Goal: Transaction & Acquisition: Subscribe to service/newsletter

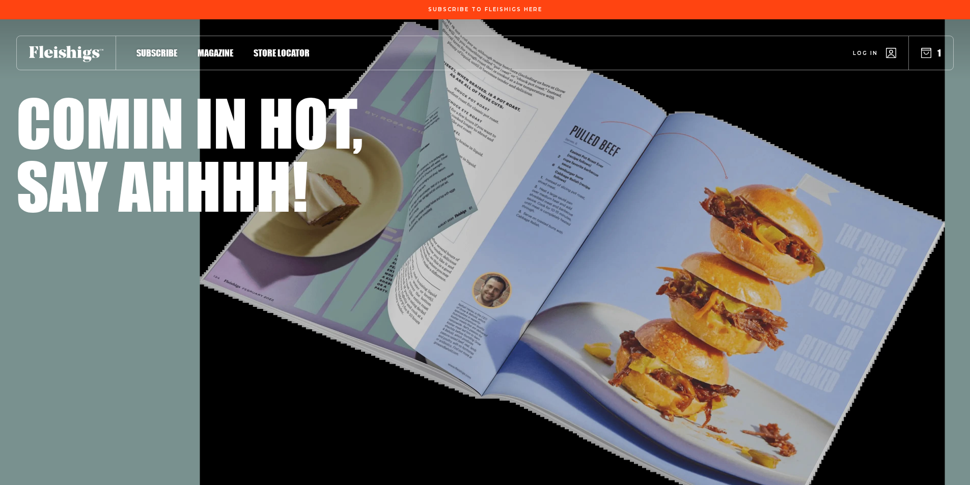
click at [150, 48] on span "Subscribe" at bounding box center [156, 42] width 41 height 11
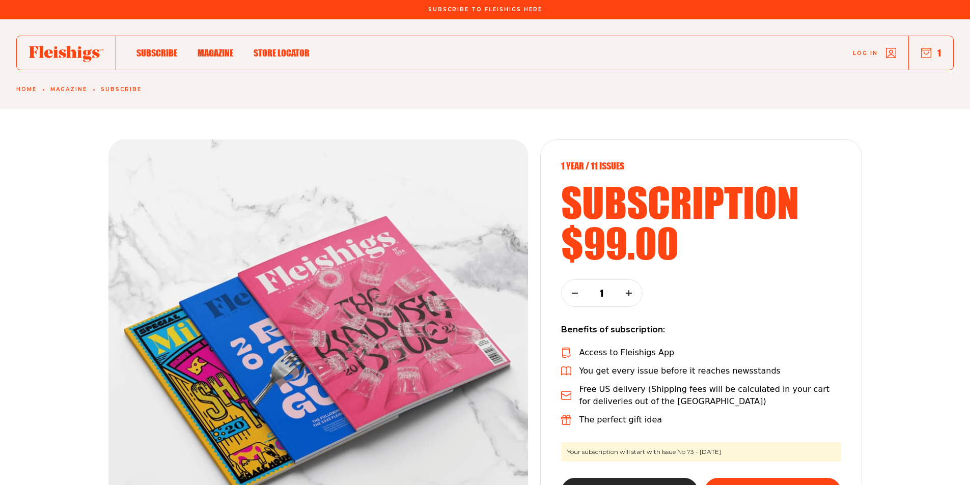
click at [72, 118] on div "1 year / 11 Issues subscription $99.00 1 Benefits of subscription: Access to Fl…" at bounding box center [485, 334] width 970 height 450
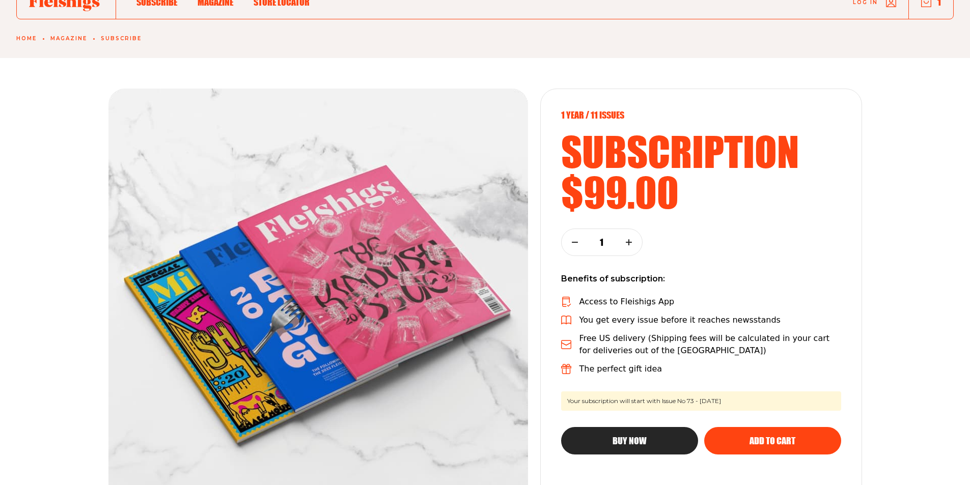
scroll to position [102, 0]
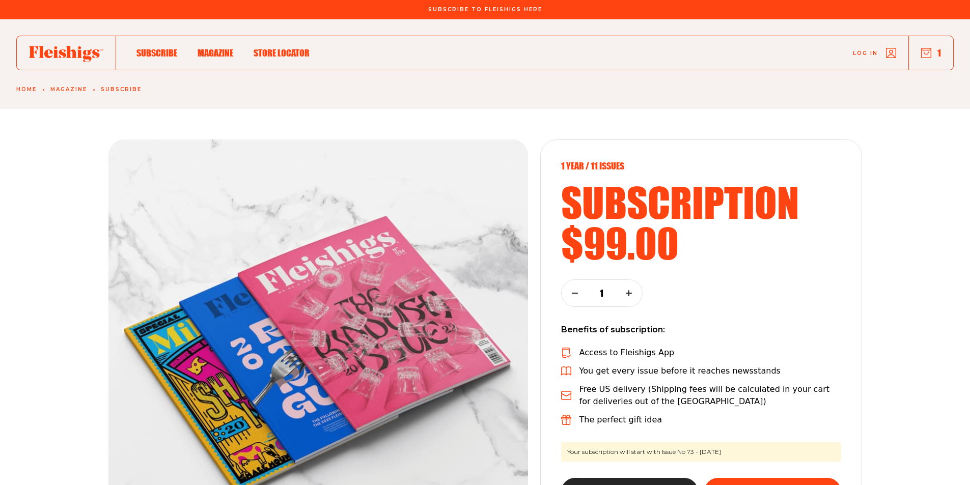
scroll to position [51, 0]
